Goal: Use online tool/utility: Utilize a website feature to perform a specific function

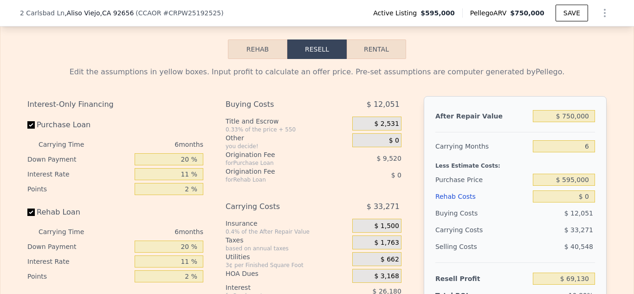
scroll to position [1431, 0]
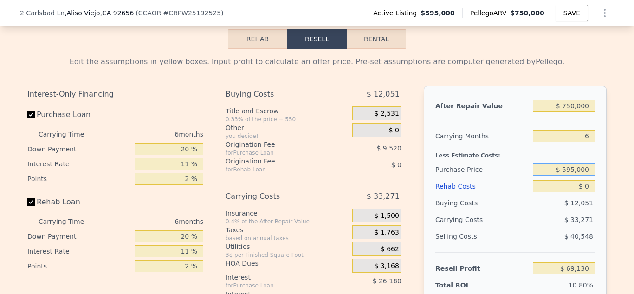
click at [590, 169] on input "$ 595,000" at bounding box center [564, 169] width 62 height 12
type input "$ 5"
type input "$ 655,000"
click at [619, 193] on div "Edit the assumptions in yellow boxes. Input profit to calculate an offer price.…" at bounding box center [316, 228] width 633 height 359
type input "$ 5,330"
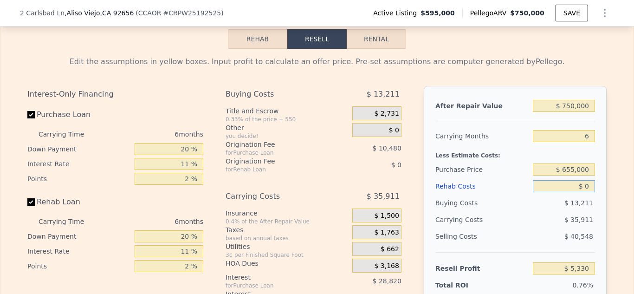
click at [590, 187] on input "$ 0" at bounding box center [564, 186] width 62 height 12
type input "$ 40,000"
click at [31, 203] on input "Rehab Loan" at bounding box center [30, 201] width 7 height 7
checkbox input "false"
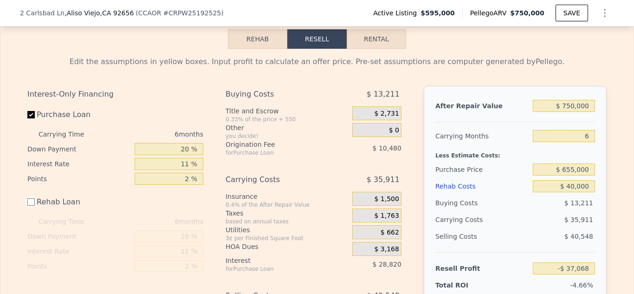
type input "-$ 34,670"
click at [619, 203] on div "Edit the assumptions in yellow boxes. Input profit to calculate an offer price.…" at bounding box center [316, 212] width 633 height 326
click at [190, 163] on input "11 %" at bounding box center [169, 164] width 69 height 12
type input "1 %"
type input "-$ 8,474"
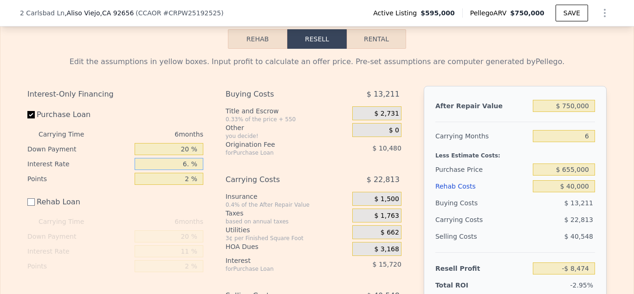
type input "6.5 %"
type input "-$ 22,880"
type input "6.5 %"
click at [190, 177] on input "2 %" at bounding box center [169, 179] width 69 height 12
type input "0 %"
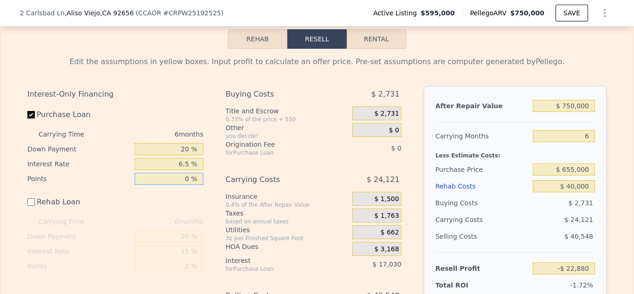
type input "-$ 12,400"
type input "0 %"
click at [191, 149] on input "20 %" at bounding box center [169, 149] width 69 height 12
type input "25 %"
type input "-$ 11,338"
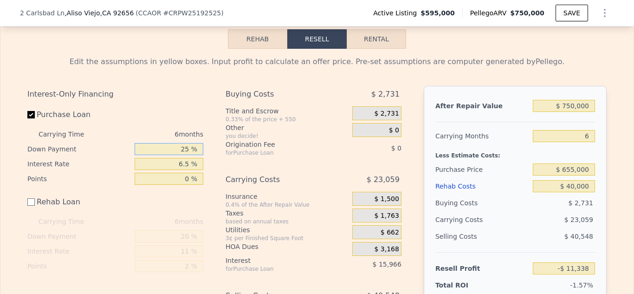
type input "25 %"
click at [591, 136] on input "6" at bounding box center [564, 136] width 62 height 12
type input "4"
type input "-$ 3,652"
type input "4"
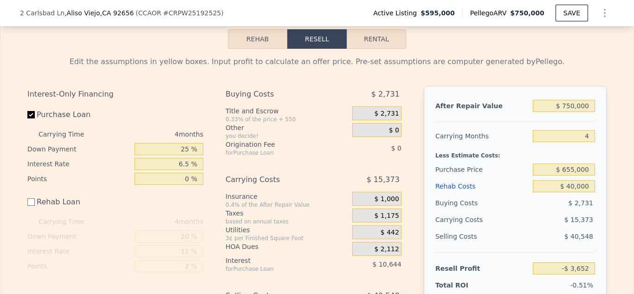
click at [623, 86] on div "Edit the assumptions in yellow boxes. Input profit to calculate an offer price.…" at bounding box center [316, 212] width 633 height 326
click at [576, 104] on input "$ 750,000" at bounding box center [564, 106] width 62 height 12
type input "$ 765,000"
type input "$ 10,529"
type input "$ 765,000"
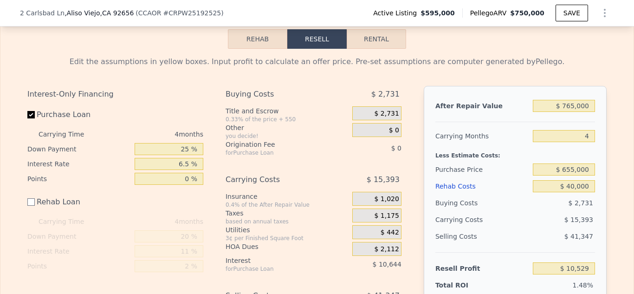
click at [613, 193] on div "Edit the assumptions in yellow boxes. Input profit to calculate an offer price.…" at bounding box center [317, 212] width 594 height 326
click at [193, 164] on input "6.5 %" at bounding box center [169, 164] width 69 height 12
type input "6 %"
type input "$ 11,349"
type input "5.3 %"
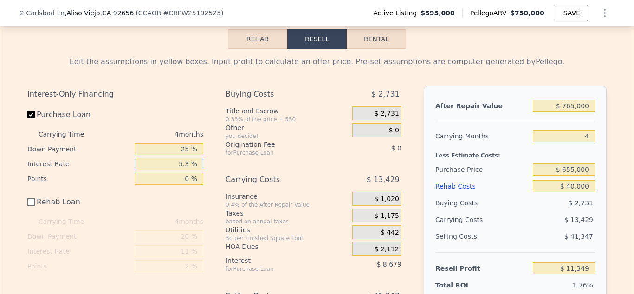
type input "$ 12,493"
type input "5.3 %"
click at [601, 69] on div "Edit the assumptions in yellow boxes. Input profit to calculate an offer price.…" at bounding box center [317, 215] width 580 height 319
click at [397, 201] on span "$ 1,020" at bounding box center [386, 199] width 25 height 8
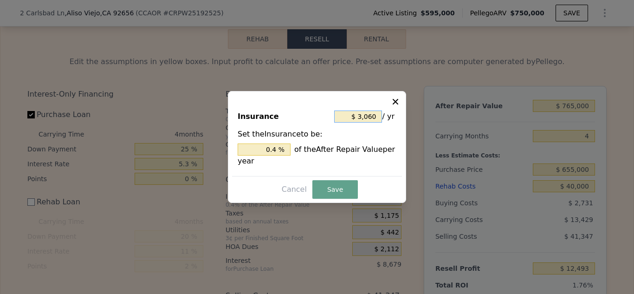
click at [378, 118] on input "$ 3,060" at bounding box center [358, 117] width 48 height 12
type input "$ 306"
type input "0.04 %"
type input "$ 30"
type input "0.004 %"
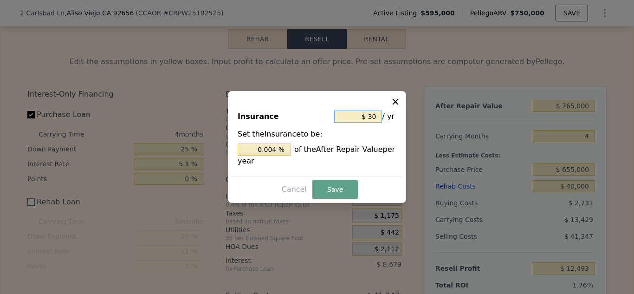
type input "$ 3"
type input "0.000 %"
type input "$ 6"
type input "0.001 %"
type input "$ 60"
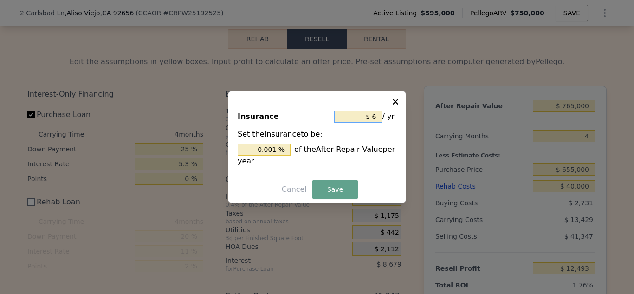
type input "0.008 %"
type input "$ 600"
type input "0.078 %"
type input "$ 600"
click at [337, 196] on button "Save" at bounding box center [336, 189] width 46 height 19
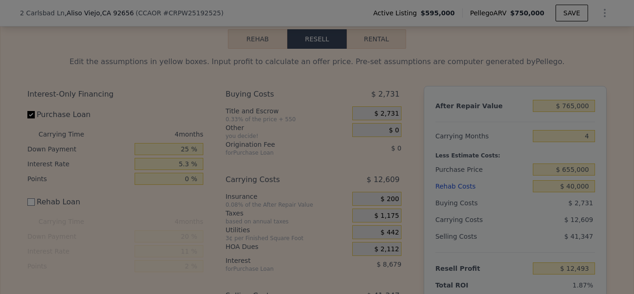
type input "$ 13,313"
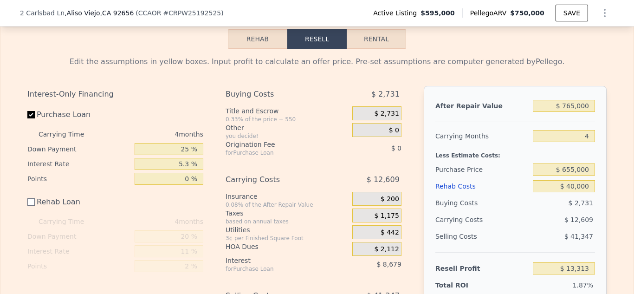
click at [392, 249] on span "$ 2,112" at bounding box center [386, 249] width 25 height 8
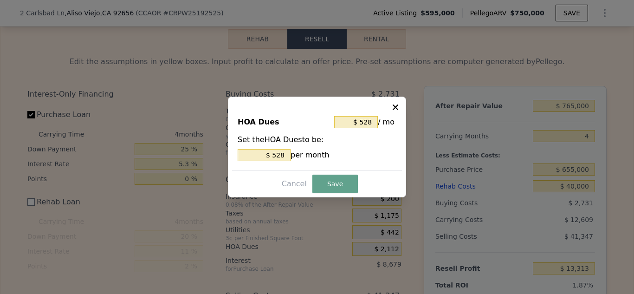
click at [344, 271] on div at bounding box center [317, 147] width 634 height 294
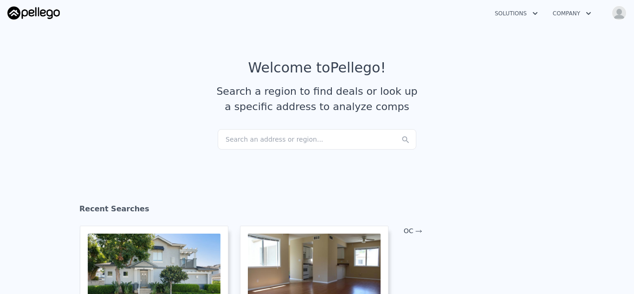
click at [241, 135] on div "Search an address or region..." at bounding box center [317, 139] width 199 height 20
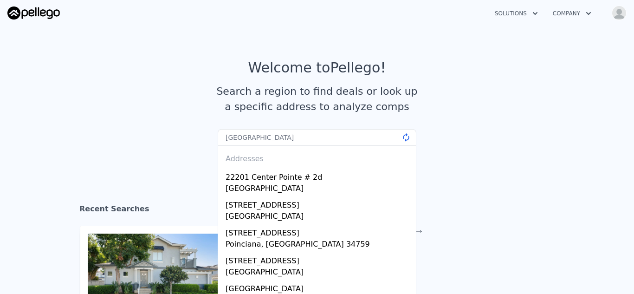
type input "[GEOGRAPHIC_DATA]"
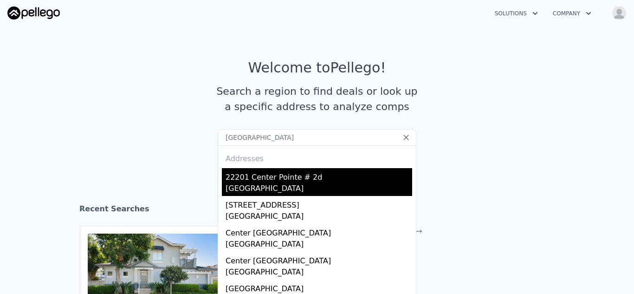
click at [268, 180] on div "22201 Center Pointe # 2d" at bounding box center [319, 175] width 187 height 15
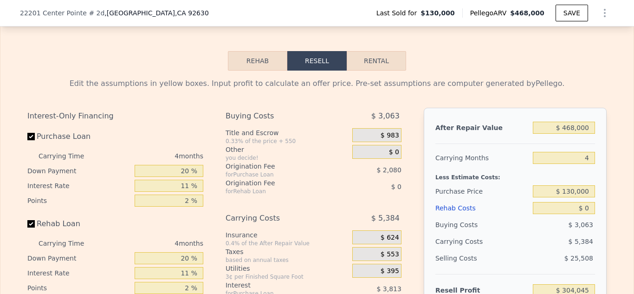
scroll to position [1352, 0]
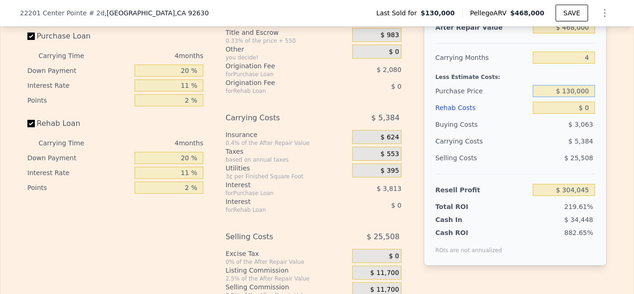
click at [591, 95] on input "$ 130,000" at bounding box center [564, 91] width 62 height 12
type input "$ 1"
type input "$ 440,000"
click at [616, 119] on div "Edit the assumptions in yellow boxes. Input profit to calculate an offer price.…" at bounding box center [316, 143] width 633 height 346
type input "$ 304,045"
